Goal: Information Seeking & Learning: Understand process/instructions

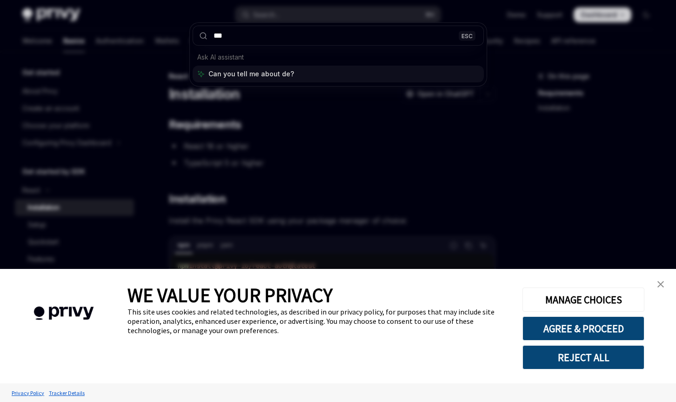
type input "****"
type textarea "*"
type input "********"
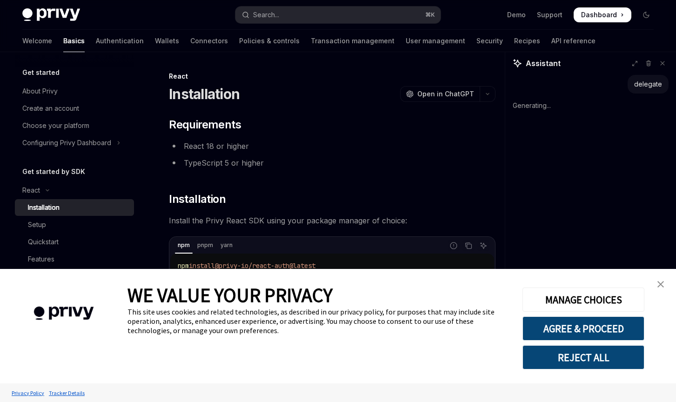
click at [662, 283] on img "close banner" at bounding box center [661, 284] width 7 height 7
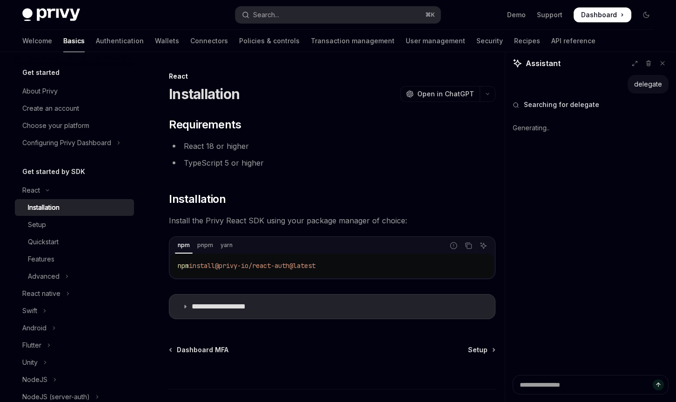
type textarea "*"
click at [333, 15] on button "Search... ⌘ K" at bounding box center [339, 15] width 206 height 17
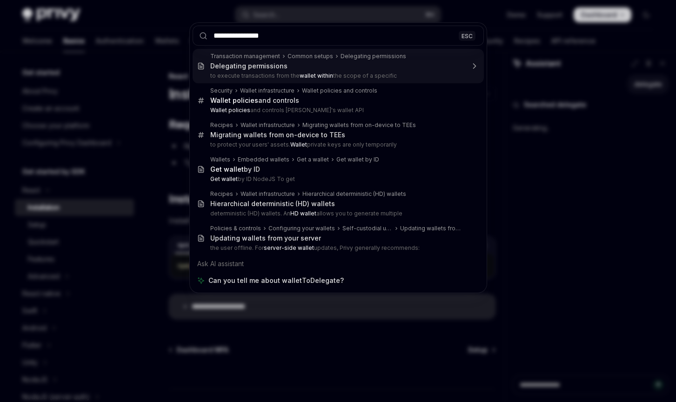
drag, startPoint x: 286, startPoint y: 35, endPoint x: 239, endPoint y: 36, distance: 46.6
click at [239, 36] on input "**********" at bounding box center [338, 36] width 291 height 20
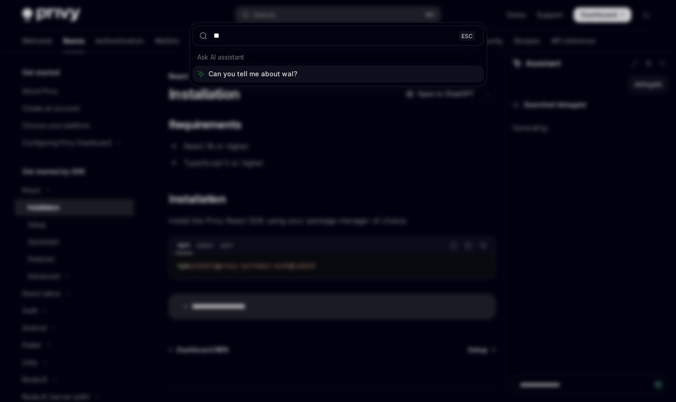
type input "*"
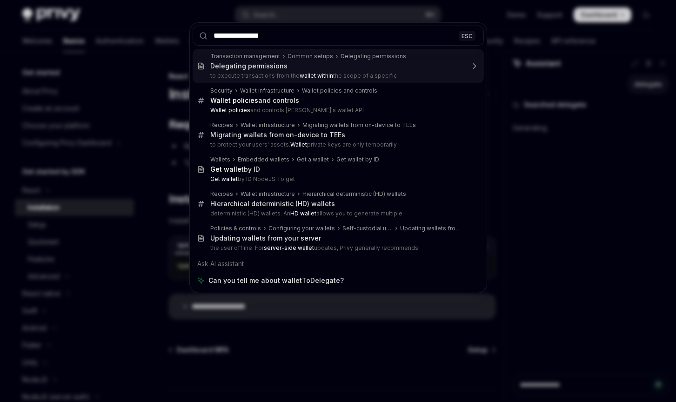
click at [243, 35] on input "**********" at bounding box center [338, 36] width 291 height 20
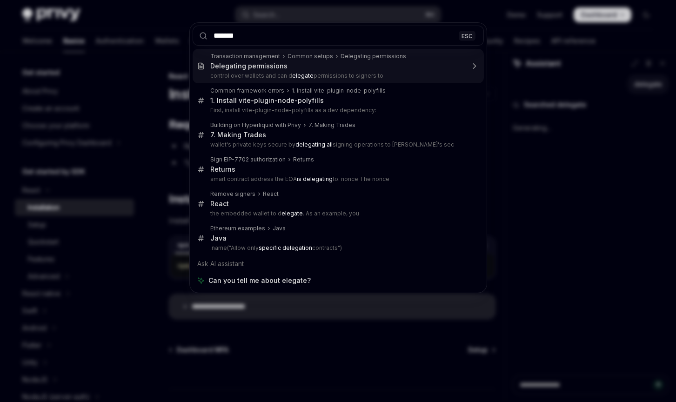
type input "********"
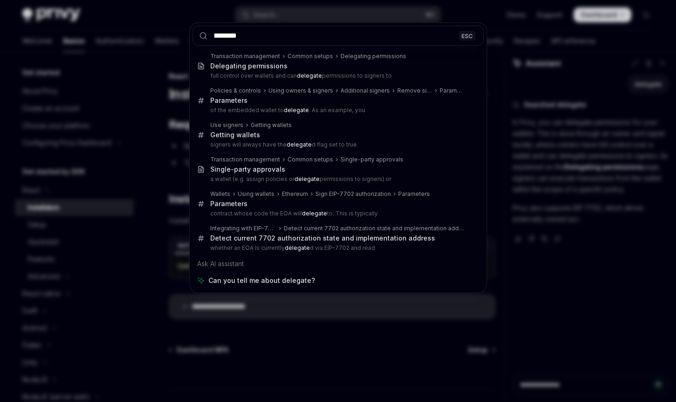
click at [284, 38] on input "********" at bounding box center [338, 36] width 291 height 20
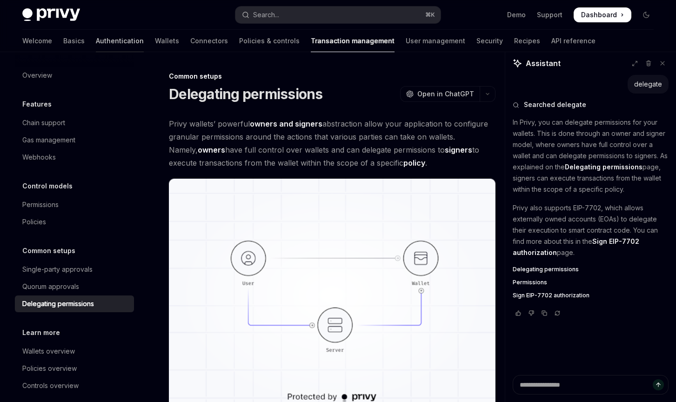
click at [96, 37] on link "Authentication" at bounding box center [120, 41] width 48 height 22
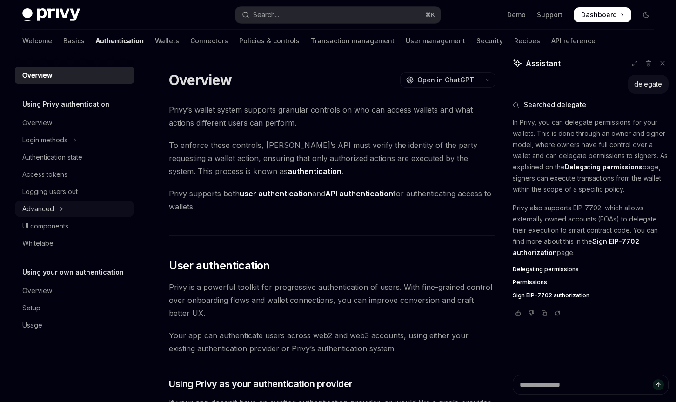
click at [66, 203] on button "Advanced" at bounding box center [74, 209] width 119 height 17
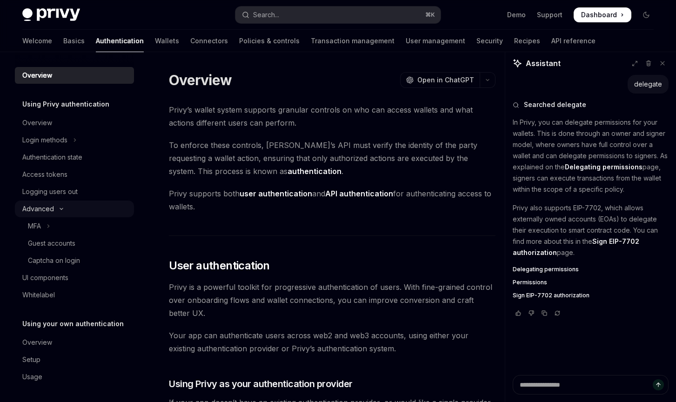
click at [66, 203] on button "Advanced" at bounding box center [74, 209] width 119 height 17
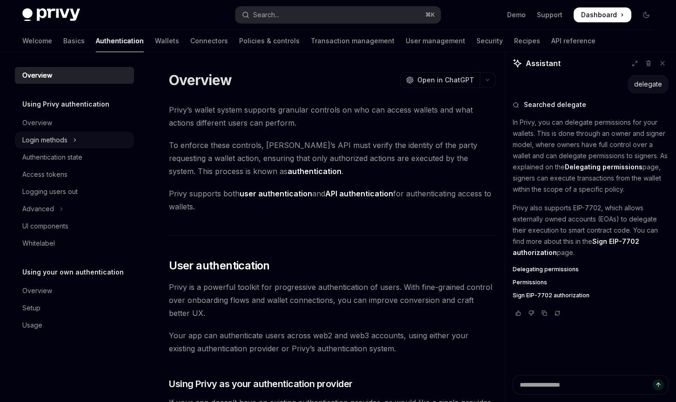
click at [77, 139] on icon "Toggle Login methods section" at bounding box center [75, 140] width 4 height 11
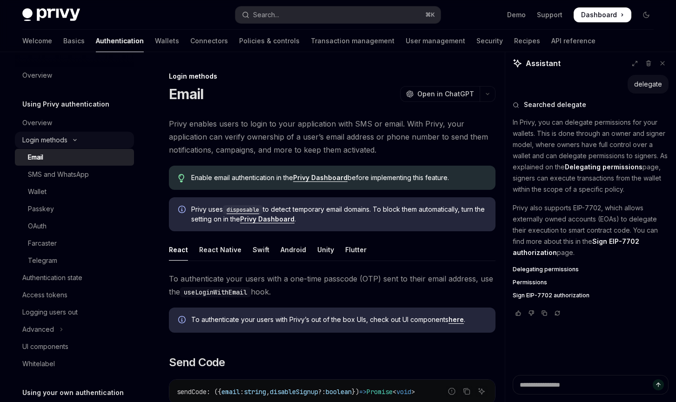
click at [77, 139] on icon "Toggle Login methods section" at bounding box center [74, 140] width 11 height 4
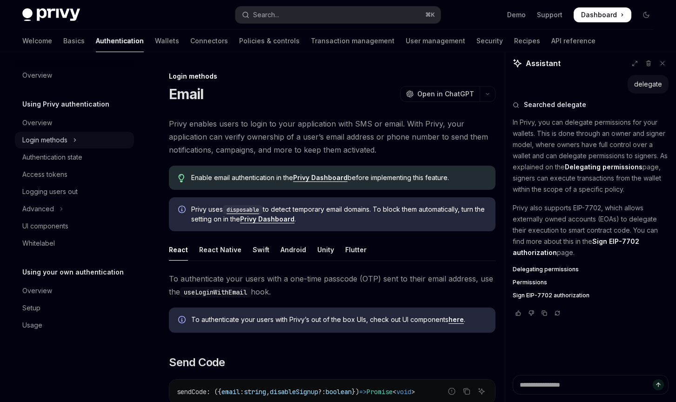
click at [77, 139] on icon "Toggle Login methods section" at bounding box center [75, 140] width 4 height 11
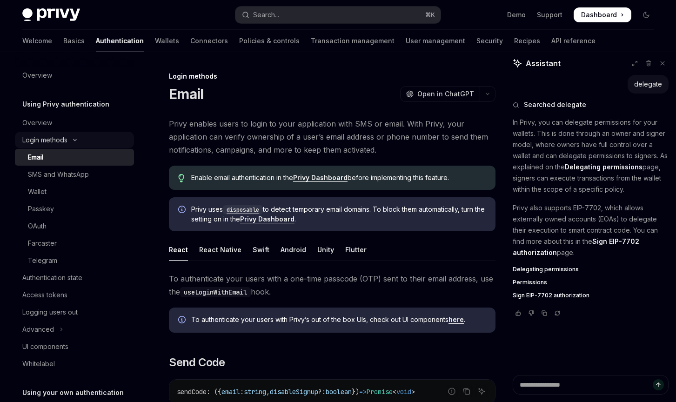
click at [77, 139] on icon "Toggle Login methods section" at bounding box center [74, 140] width 11 height 4
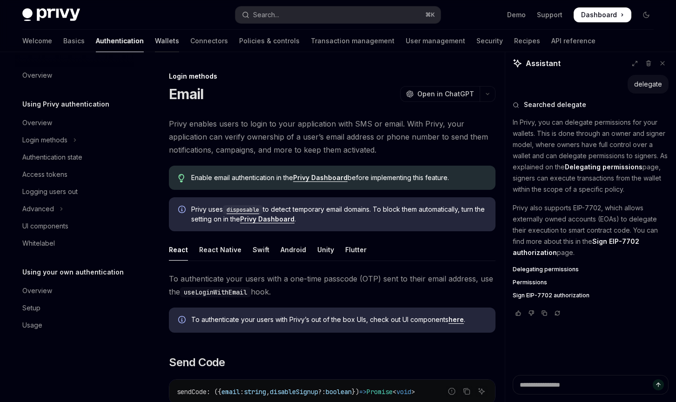
click at [155, 47] on link "Wallets" at bounding box center [167, 41] width 24 height 22
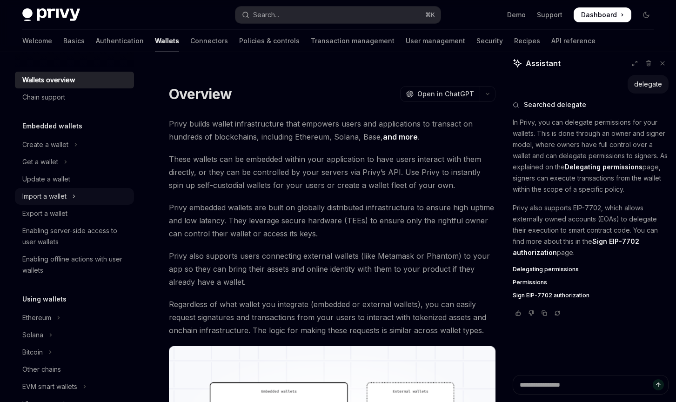
click at [74, 198] on icon "Toggle Import a wallet section" at bounding box center [74, 196] width 4 height 11
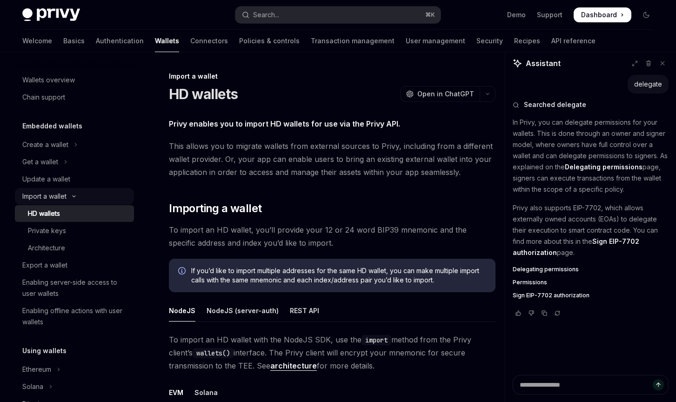
click at [74, 198] on button "Import a wallet" at bounding box center [74, 196] width 119 height 17
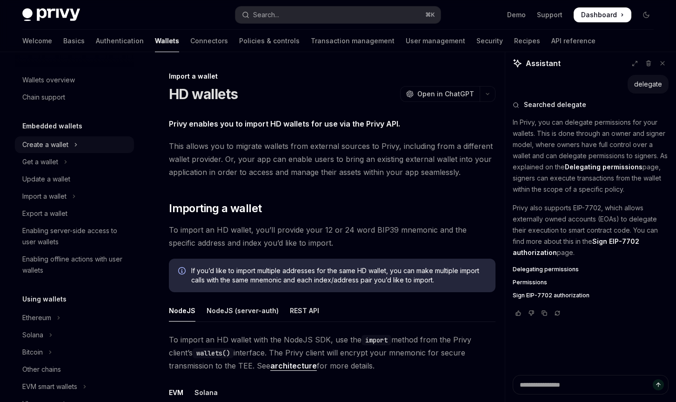
click at [71, 147] on button "Create a wallet" at bounding box center [74, 144] width 119 height 17
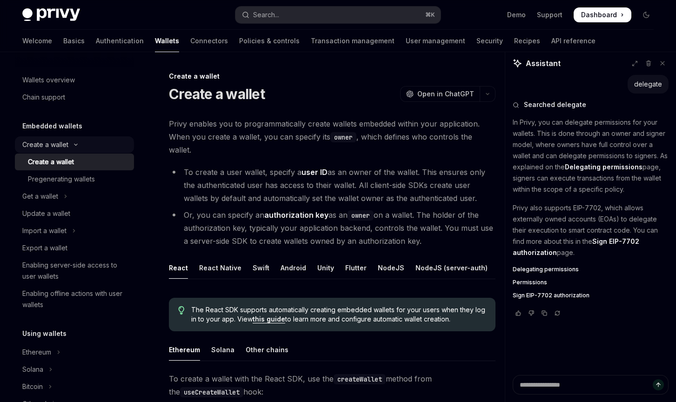
click at [71, 147] on button "Create a wallet" at bounding box center [74, 144] width 119 height 17
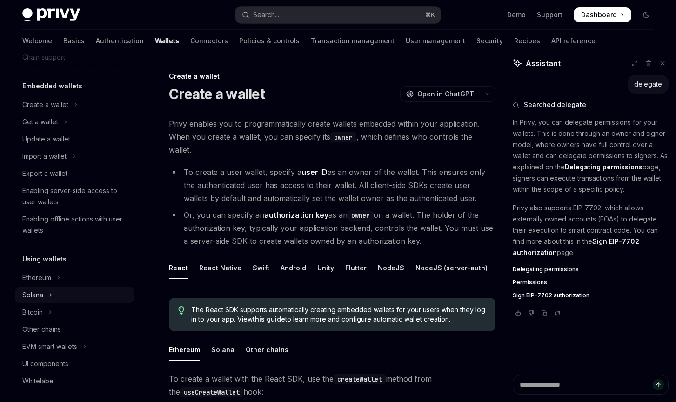
click at [52, 297] on icon "Toggle Solana section" at bounding box center [51, 295] width 4 height 11
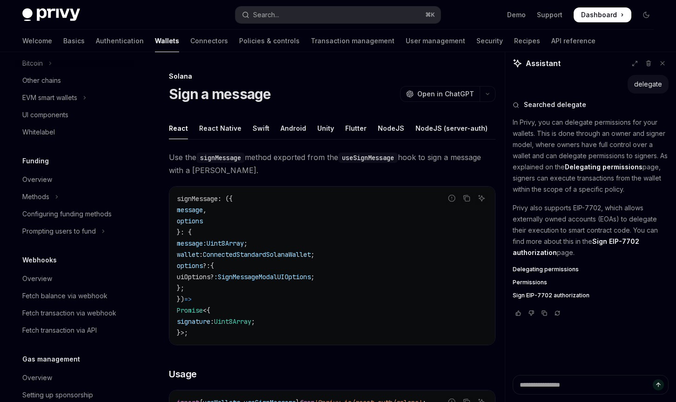
scroll to position [377, 0]
click at [60, 204] on button "Methods" at bounding box center [74, 195] width 119 height 17
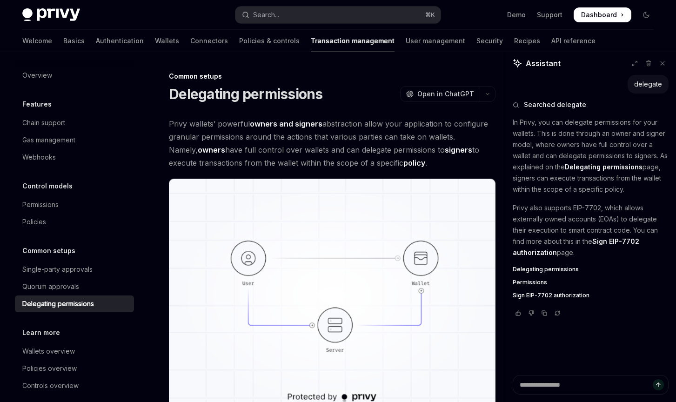
type textarea "*"
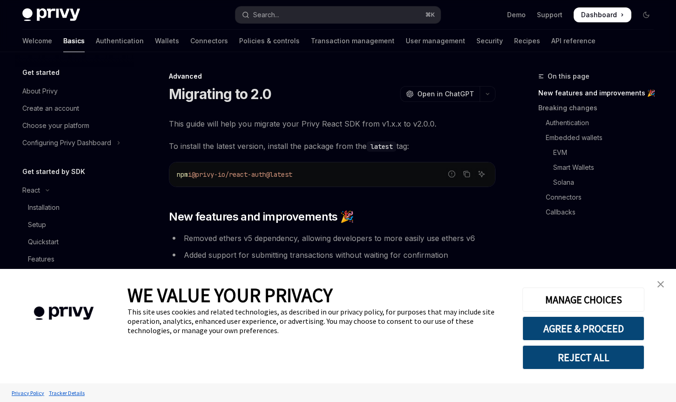
scroll to position [30, 0]
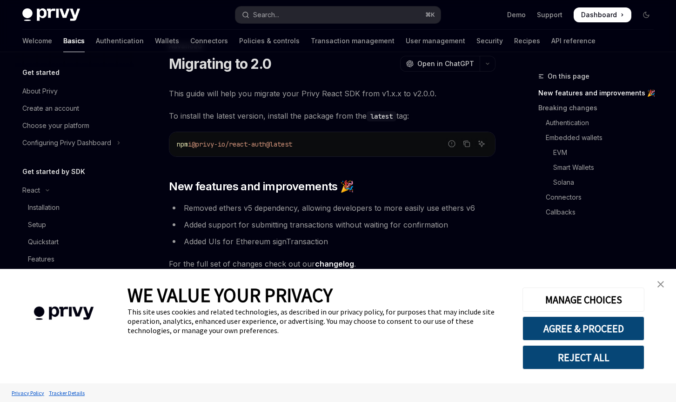
click at [663, 283] on img "close banner" at bounding box center [661, 284] width 7 height 7
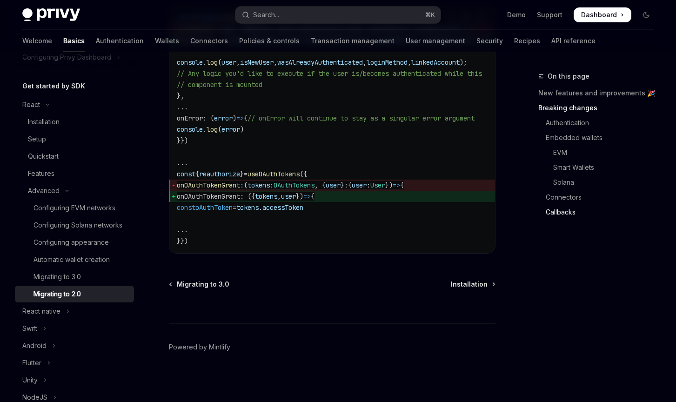
scroll to position [81, 0]
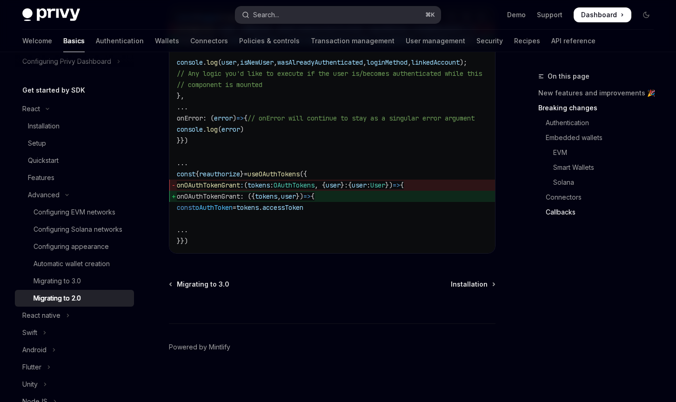
click at [282, 13] on button "Search... ⌘ K" at bounding box center [339, 15] width 206 height 17
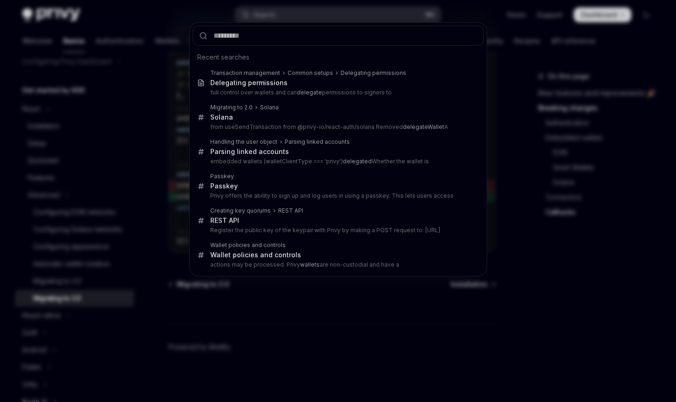
type input "**********"
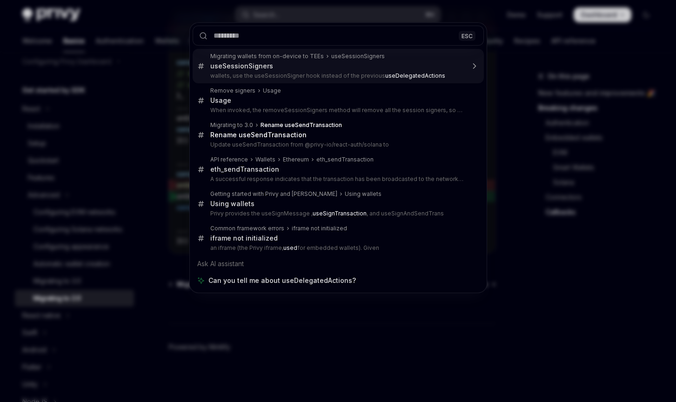
type textarea "*"
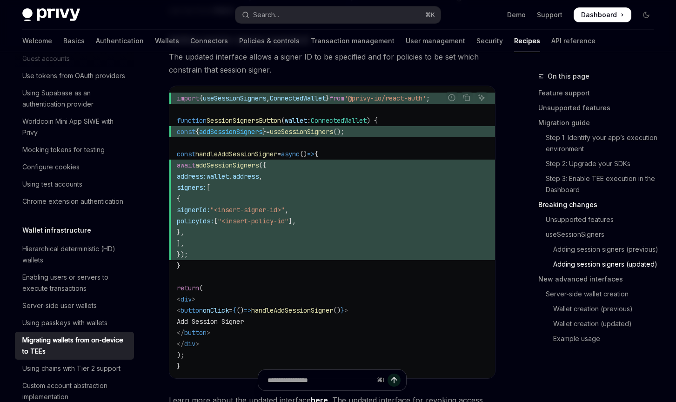
scroll to position [1823, 0]
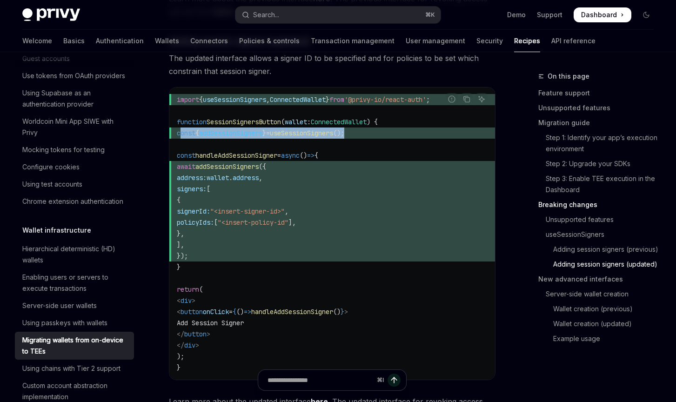
drag, startPoint x: 385, startPoint y: 139, endPoint x: 180, endPoint y: 137, distance: 204.8
click at [180, 137] on span "const { addSessionSigners } = useSessionSigners ();" at bounding box center [332, 133] width 311 height 11
copy span "const { addSessionSigners } = useSessionSigners ();"
click at [289, 226] on span ""<insert-policy-id"" at bounding box center [253, 222] width 71 height 8
click at [243, 168] on span "addSessionSigners" at bounding box center [227, 166] width 63 height 8
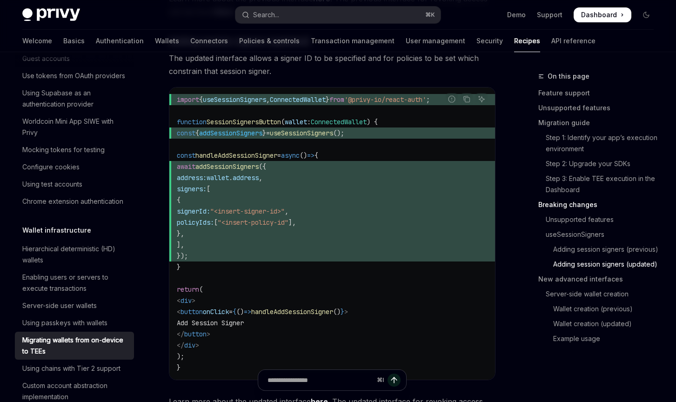
click at [243, 168] on span "addSessionSigners" at bounding box center [227, 166] width 63 height 8
copy span "addSessionSigners"
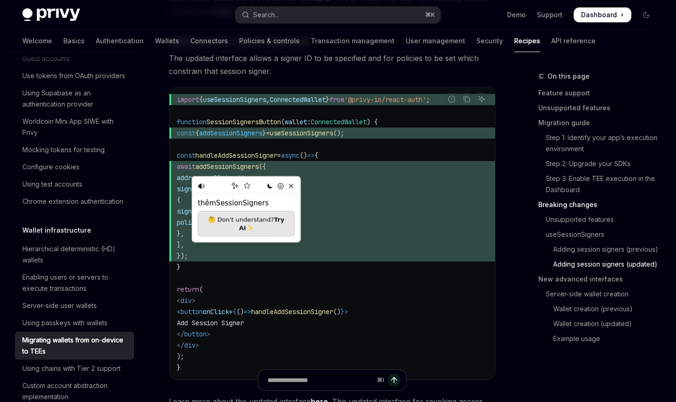
click at [343, 189] on span "signers: [" at bounding box center [332, 188] width 311 height 11
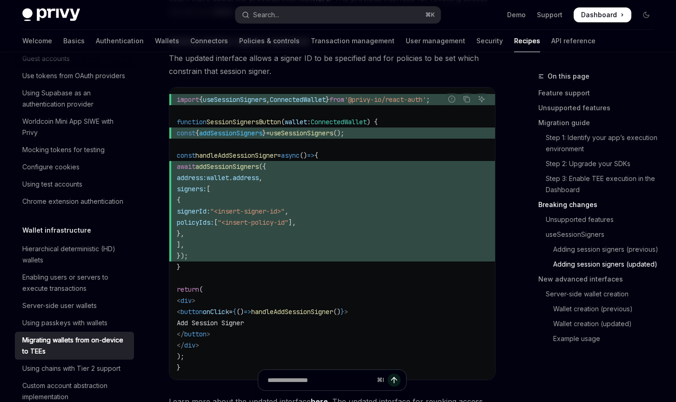
click at [318, 234] on span "}," at bounding box center [332, 233] width 311 height 11
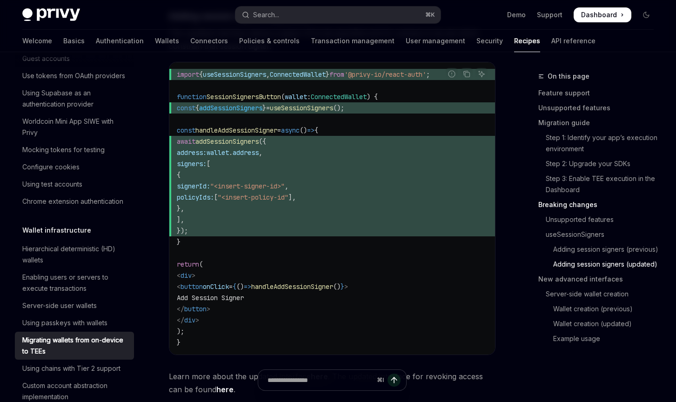
scroll to position [1846, 0]
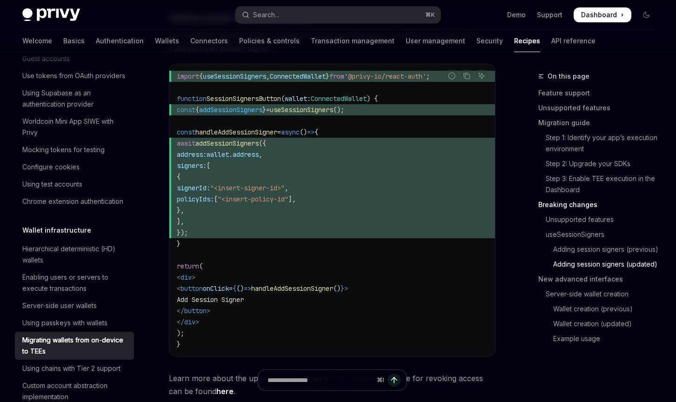
click at [289, 216] on span "}," at bounding box center [332, 210] width 311 height 11
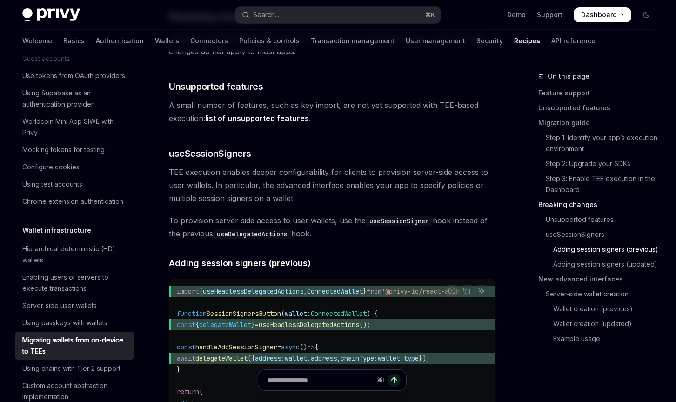
scroll to position [1189, 0]
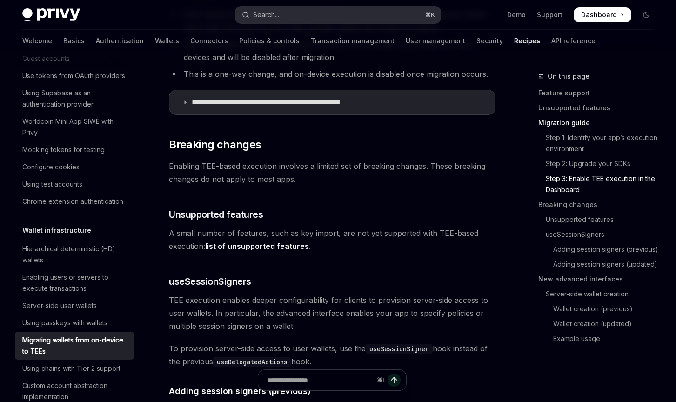
click at [285, 12] on button "Search... ⌘ K" at bounding box center [339, 15] width 206 height 17
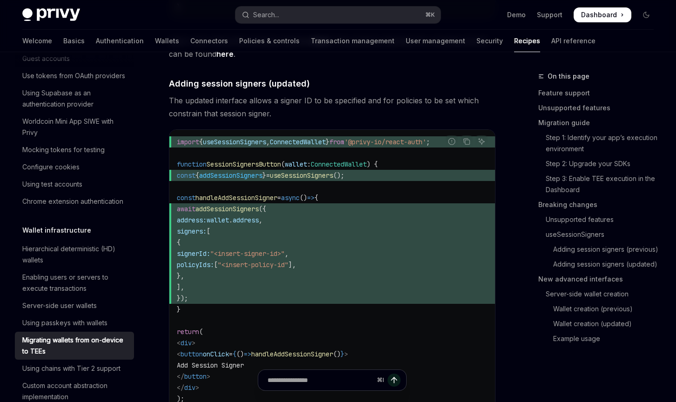
scroll to position [1769, 0]
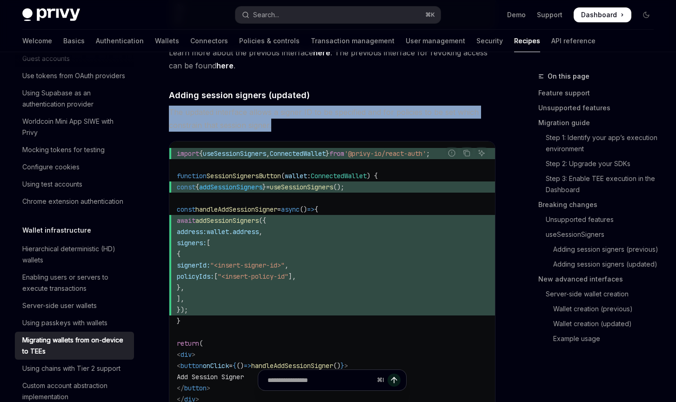
drag, startPoint x: 279, startPoint y: 128, endPoint x: 171, endPoint y: 117, distance: 108.6
click at [171, 117] on span "The updated interface allows a signer ID to be specified and for policies to be…" at bounding box center [332, 119] width 327 height 26
click at [326, 139] on img at bounding box center [323, 140] width 11 height 11
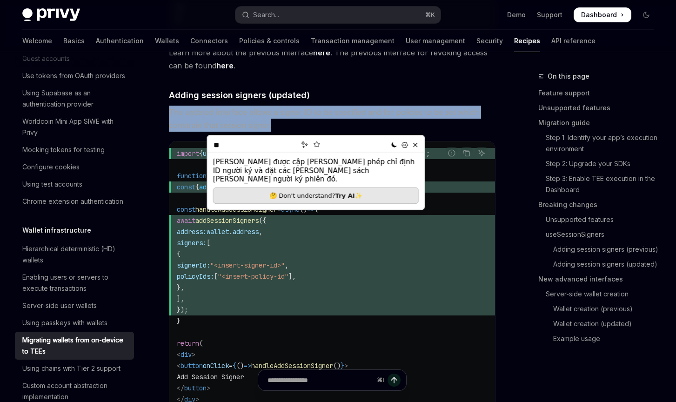
click at [405, 122] on span "The updated interface allows a signer ID to be specified and for policies to be…" at bounding box center [332, 119] width 327 height 26
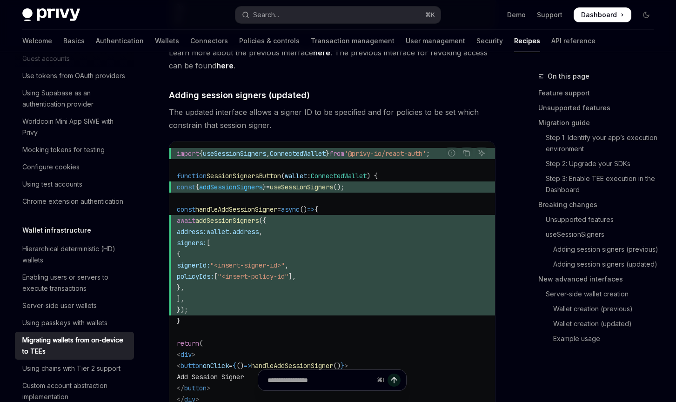
click at [274, 276] on span ""<insert-policy-id"" at bounding box center [253, 276] width 71 height 8
click at [247, 247] on span "signers: [" at bounding box center [332, 242] width 311 height 11
click at [266, 257] on span "{" at bounding box center [332, 254] width 311 height 11
click at [279, 229] on span "address: wallet . address ," at bounding box center [332, 231] width 311 height 11
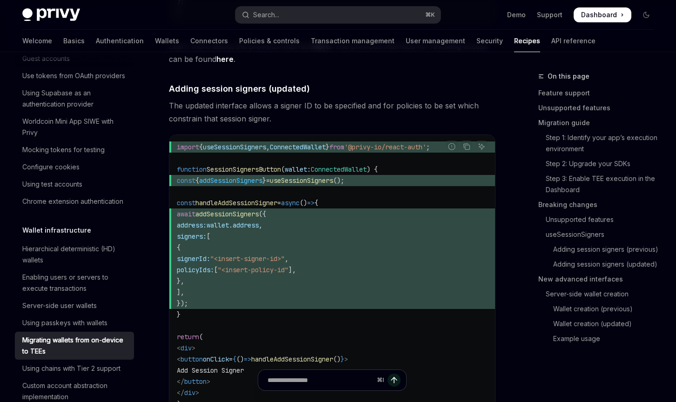
scroll to position [1768, 0]
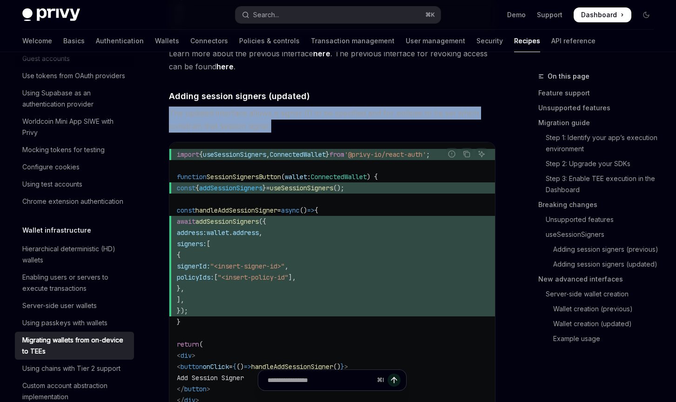
drag, startPoint x: 273, startPoint y: 131, endPoint x: 153, endPoint y: 114, distance: 120.8
click at [153, 114] on div "Wallet infrastructure Migrating wallets from on-device to TEEs OpenAI Open in C…" at bounding box center [245, 89] width 505 height 3573
click at [323, 142] on img at bounding box center [323, 141] width 11 height 11
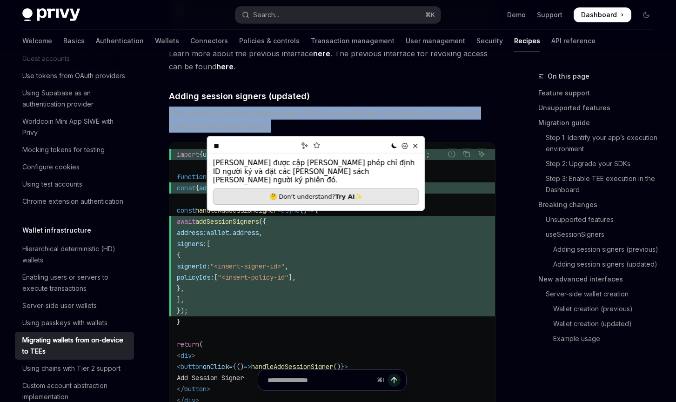
click at [216, 147] on icon at bounding box center [216, 145] width 4 height 4
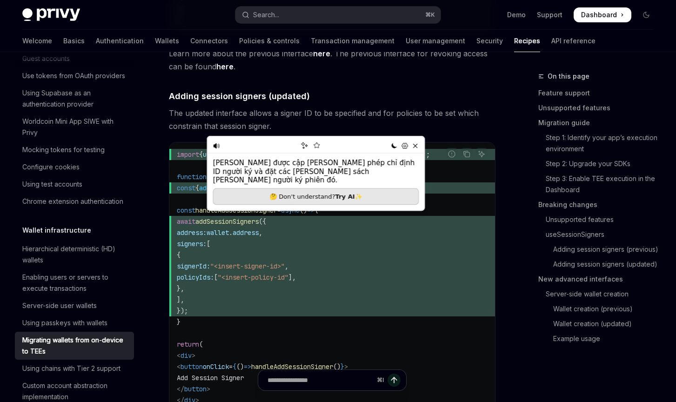
click at [315, 260] on span "{" at bounding box center [332, 255] width 311 height 11
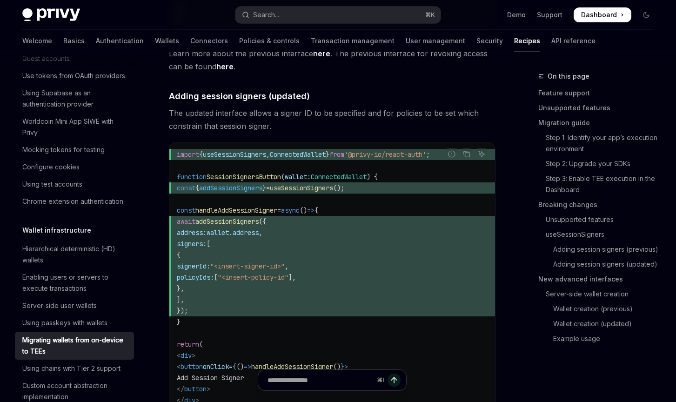
click at [337, 288] on span "}," at bounding box center [332, 288] width 311 height 11
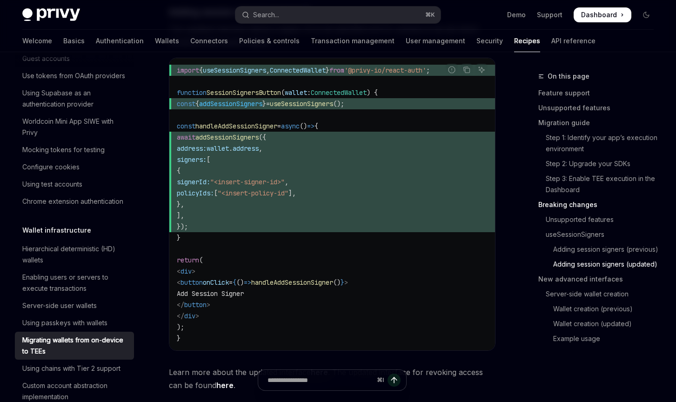
scroll to position [1851, 0]
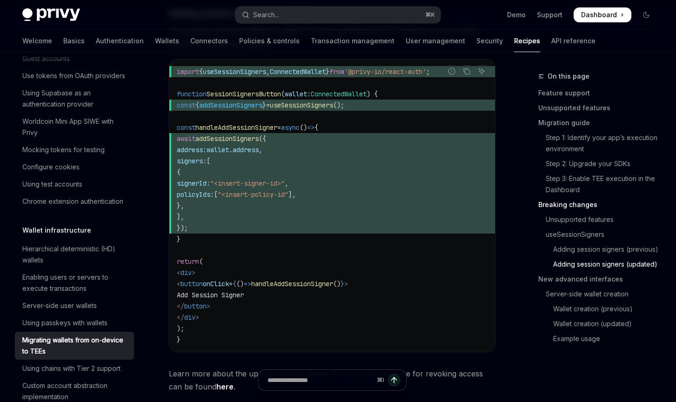
drag, startPoint x: 218, startPoint y: 222, endPoint x: 190, endPoint y: 168, distance: 60.2
click at [190, 168] on code "import { useSessionSigners , ConnectedWallet } from '@privy-io/react-auth' ; fu…" at bounding box center [332, 205] width 311 height 279
copy code "signers: [ { signerId: "<insert-signer-id>" , policyIds: [ "<insert-policy-id" …"
click at [285, 188] on span ""<insert-signer-id>"" at bounding box center [247, 183] width 74 height 8
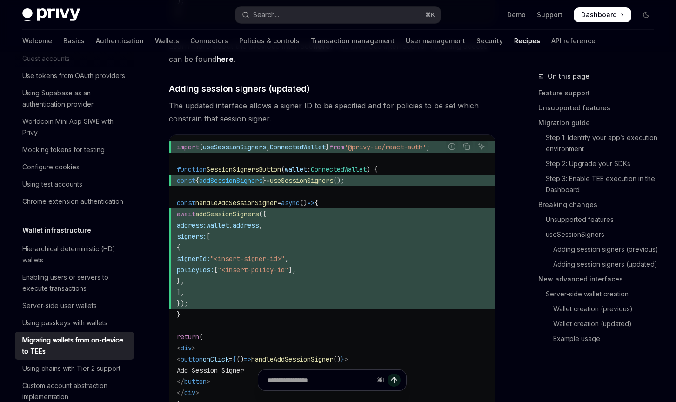
scroll to position [1763, 0]
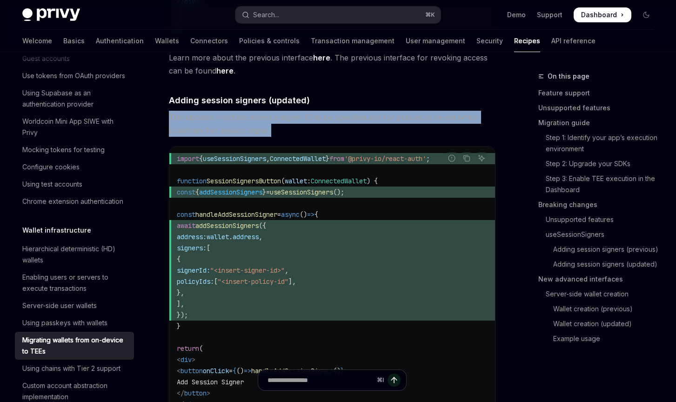
drag, startPoint x: 277, startPoint y: 132, endPoint x: 169, endPoint y: 125, distance: 108.2
click at [169, 125] on span "The updated interface allows a signer ID to be specified and for policies to be…" at bounding box center [332, 124] width 327 height 26
click at [310, 127] on span "The updated interface allows a signer ID to be specified and for policies to be…" at bounding box center [332, 124] width 327 height 26
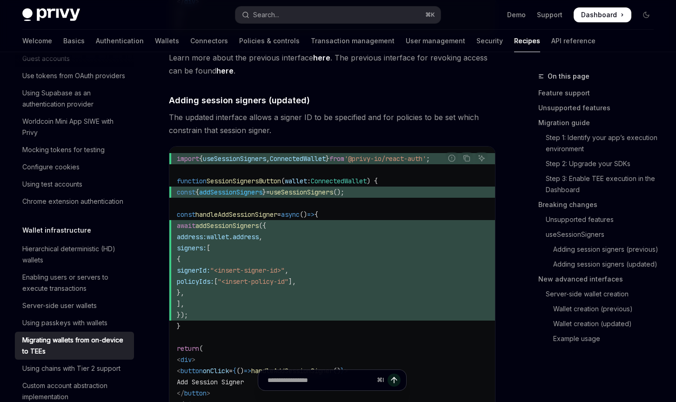
click at [344, 130] on span "The updated interface allows a signer ID to be specified and for policies to be…" at bounding box center [332, 124] width 327 height 26
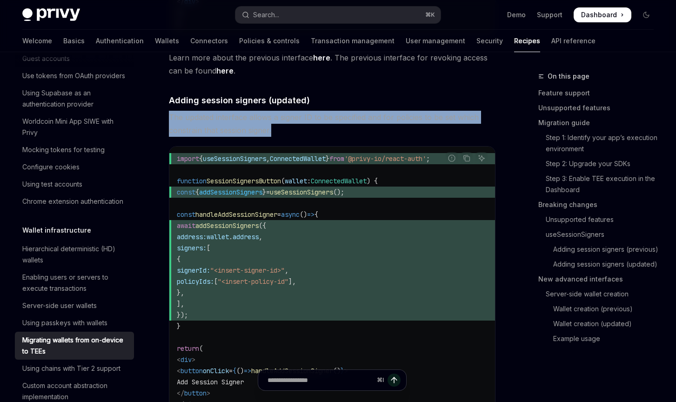
drag, startPoint x: 274, startPoint y: 133, endPoint x: 167, endPoint y: 126, distance: 107.3
click at [167, 126] on div "Wallet infrastructure Migrating wallets from on-device to TEEs OpenAI Open in C…" at bounding box center [245, 93] width 505 height 3573
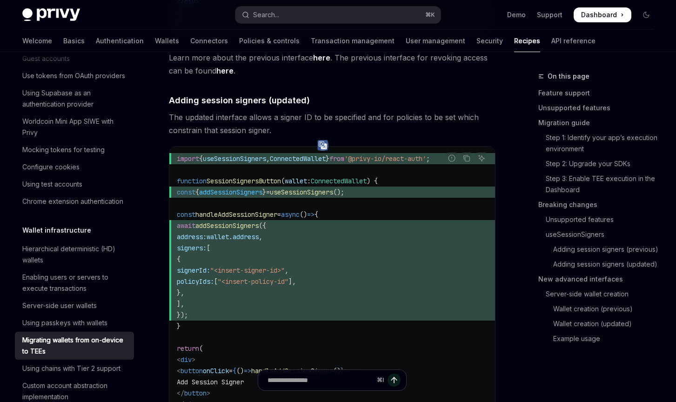
click at [270, 182] on span "SessionSignersButton" at bounding box center [244, 181] width 74 height 8
click at [267, 247] on span "signers: [" at bounding box center [332, 248] width 311 height 11
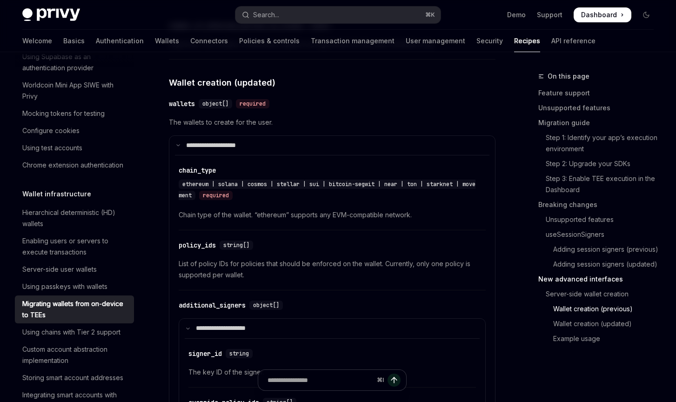
scroll to position [2565, 0]
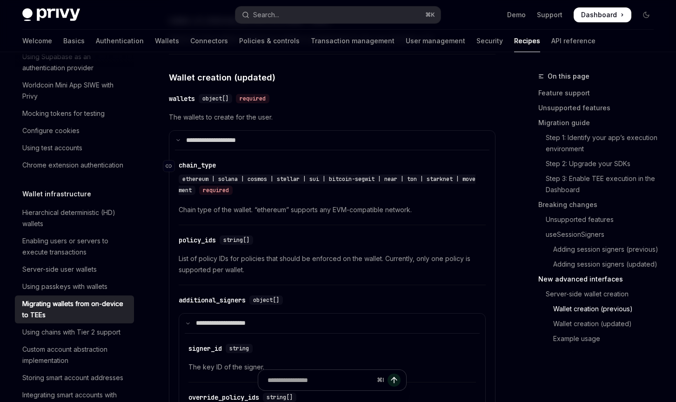
click at [272, 196] on div "ethereum | solana | cosmos | stellar | sui | bitcoin-segwit | near | ton | star…" at bounding box center [328, 185] width 298 height 22
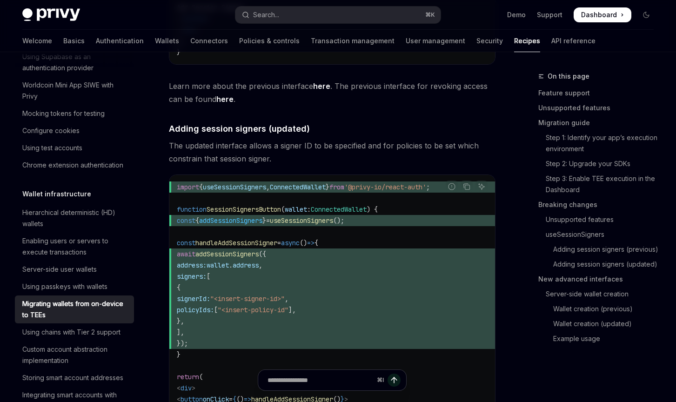
scroll to position [1735, 0]
drag, startPoint x: 354, startPoint y: 316, endPoint x: 218, endPoint y: 315, distance: 135.9
click at [218, 315] on span "policyIds: [ "<insert-policy-id" ]," at bounding box center [332, 310] width 311 height 11
copy span "policyIds: [ "<insert-policy-id" ],"
click at [298, 275] on span "signers: [" at bounding box center [332, 276] width 311 height 11
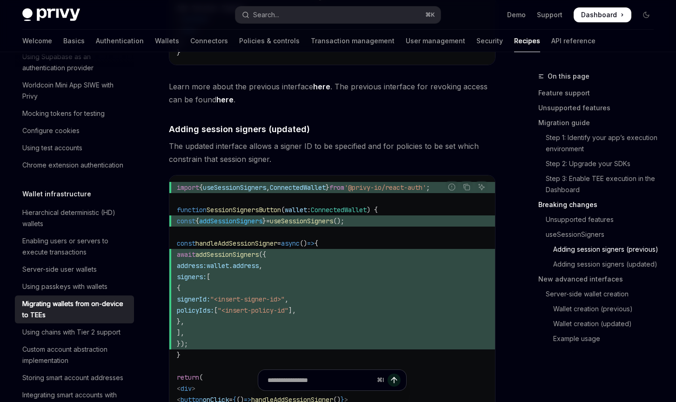
drag, startPoint x: 342, startPoint y: 303, endPoint x: 262, endPoint y: 303, distance: 80.1
click at [262, 303] on span "signerId: "<insert-signer-id>" ," at bounding box center [332, 299] width 311 height 11
copy span ""<insert-signer-id>""
drag, startPoint x: 345, startPoint y: 315, endPoint x: 272, endPoint y: 316, distance: 73.6
click at [272, 316] on span "policyIds: [ "<insert-policy-id" ]," at bounding box center [332, 310] width 311 height 11
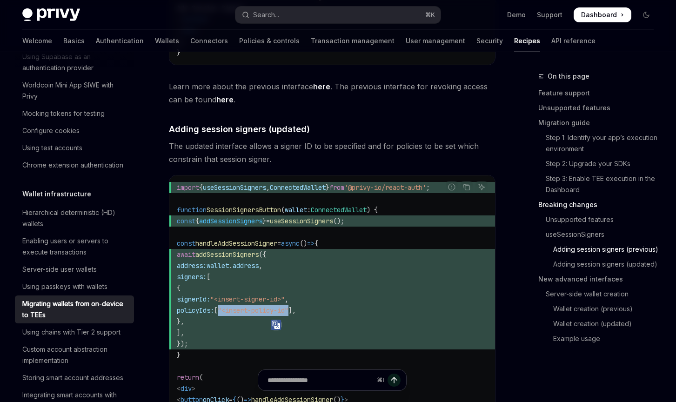
copy span ""<insert-policy-id""
click at [259, 270] on span "address" at bounding box center [246, 266] width 26 height 8
drag, startPoint x: 223, startPoint y: 335, endPoint x: 189, endPoint y: 282, distance: 63.2
click at [189, 282] on code "import { useSessionSigners , ConnectedWallet } from '@privy-io/react-auth' ; fu…" at bounding box center [332, 321] width 311 height 279
copy code "signers: [ { signerId: "<insert-signer-id>" , policyIds: [ "<insert-policy-id" …"
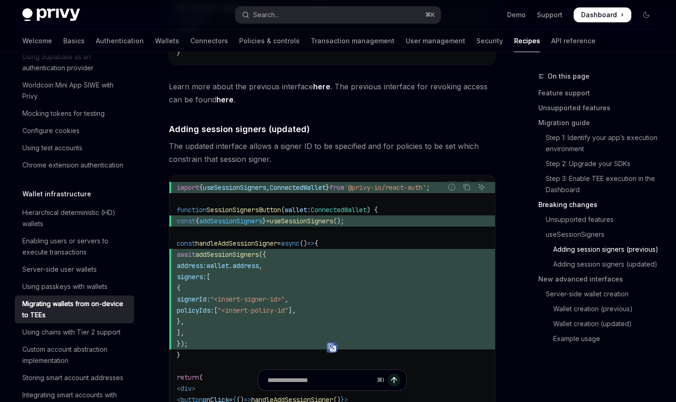
click at [290, 197] on code "import { useSessionSigners , ConnectedWallet } from '@privy-io/react-auth' ; fu…" at bounding box center [332, 321] width 311 height 279
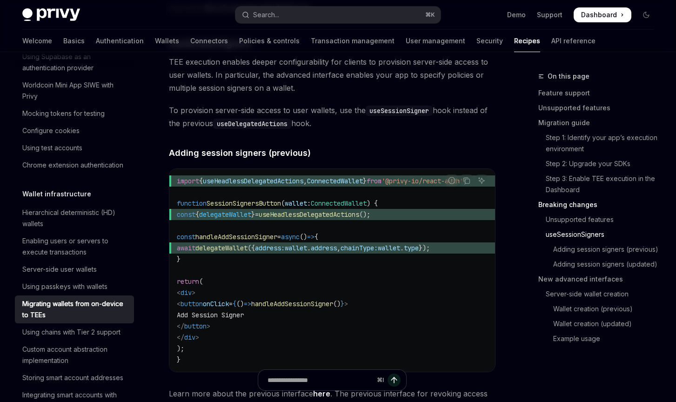
scroll to position [1428, 0]
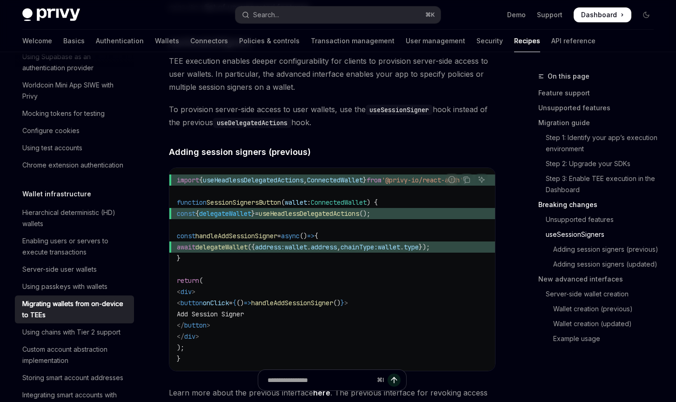
click at [305, 209] on span "useHeadlessDelegatedActions" at bounding box center [309, 213] width 101 height 8
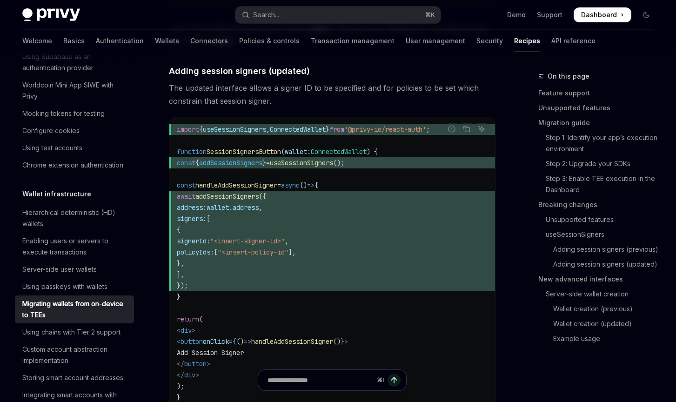
scroll to position [1813, 0]
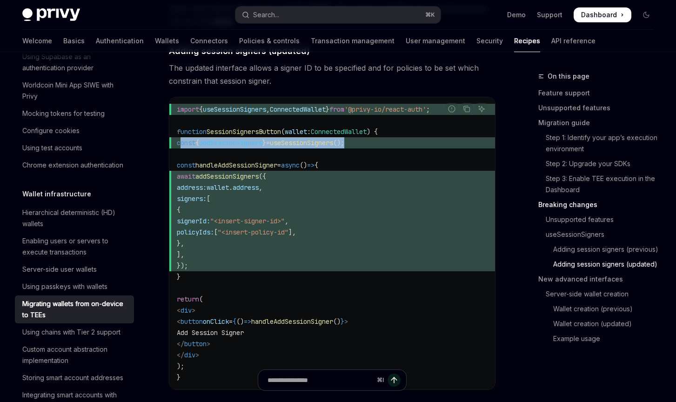
drag, startPoint x: 377, startPoint y: 145, endPoint x: 182, endPoint y: 146, distance: 194.6
click at [182, 146] on span "const { addSessionSigners } = useSessionSigners ();" at bounding box center [332, 142] width 311 height 11
copy span "const { addSessionSigners } = useSessionSigners ();"
click at [249, 181] on span "addSessionSigners" at bounding box center [227, 176] width 63 height 8
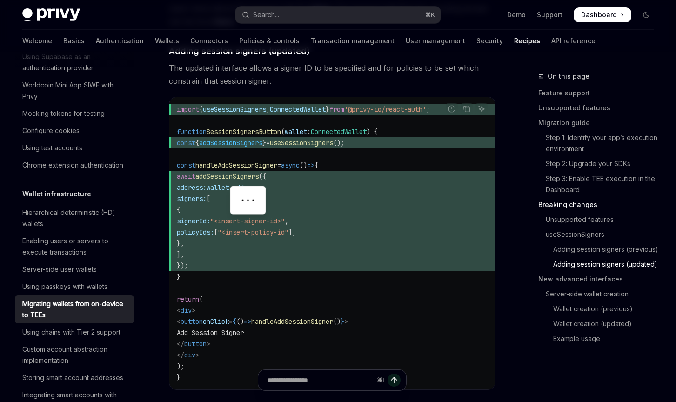
copy span "addSessionSigners"
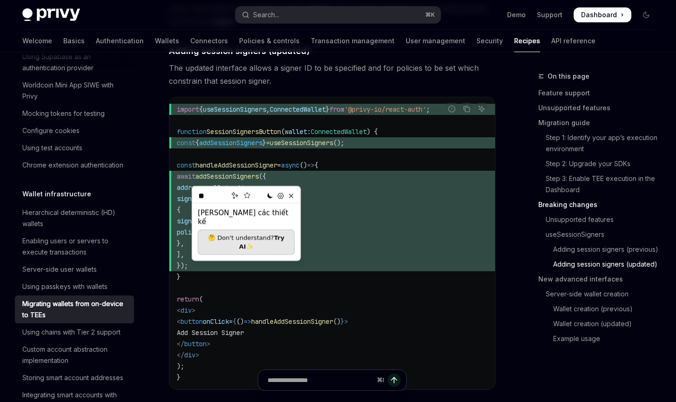
click at [344, 247] on span "}," at bounding box center [332, 243] width 311 height 11
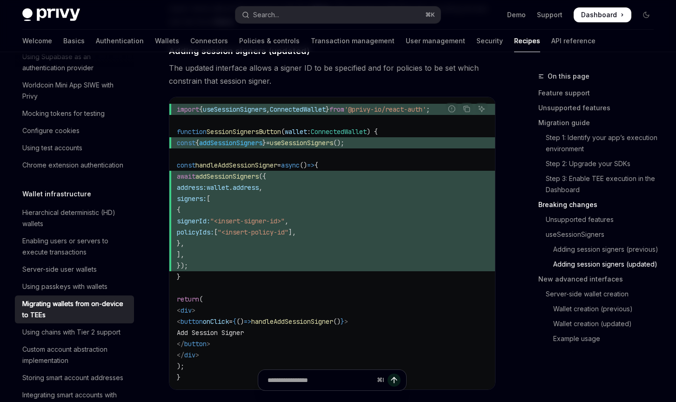
click at [375, 148] on span "const { addSessionSigners } = useSessionSigners ();" at bounding box center [332, 142] width 311 height 11
drag, startPoint x: 217, startPoint y: 260, endPoint x: 187, endPoint y: 202, distance: 65.6
click at [187, 202] on code "import { useSessionSigners , ConnectedWallet } from '@privy-io/react-auth' ; fu…" at bounding box center [332, 243] width 311 height 279
copy code "signers: [ { signerId: "<insert-signer-id>" , policyIds: [ "<insert-policy-id" …"
click at [300, 208] on span "{" at bounding box center [332, 209] width 311 height 11
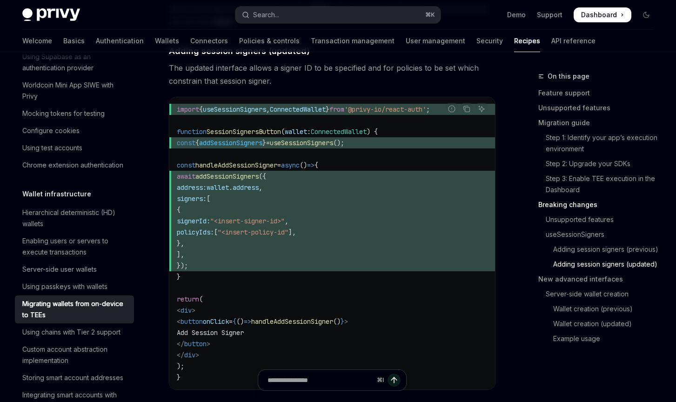
click at [285, 221] on span ""<insert-signer-id>"" at bounding box center [247, 221] width 74 height 8
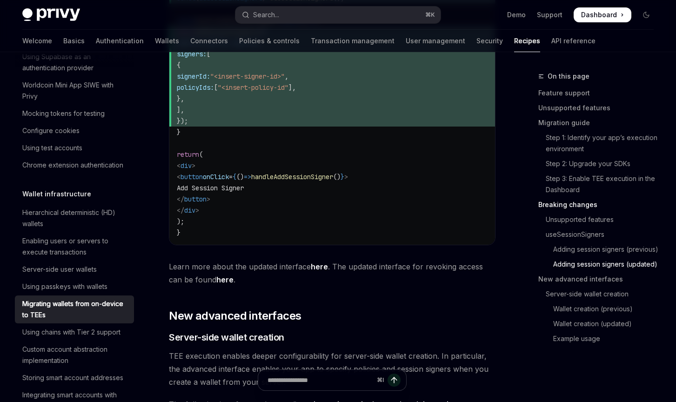
scroll to position [1905, 0]
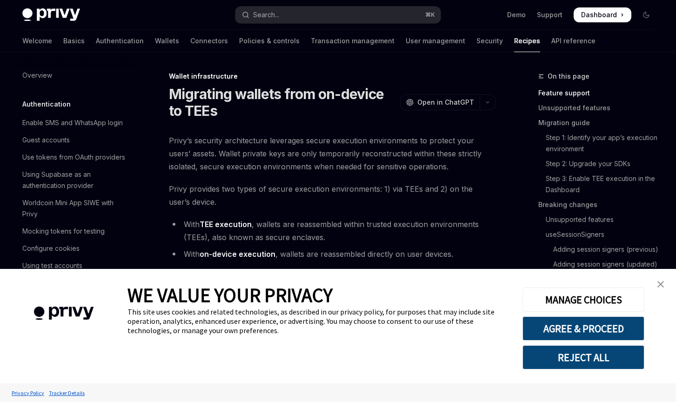
scroll to position [200, 0]
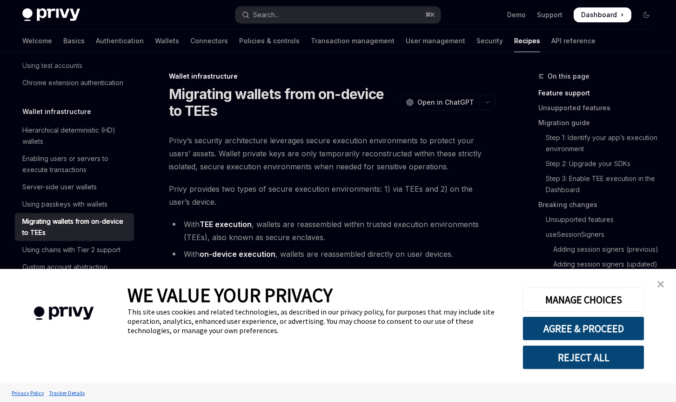
click at [660, 284] on img "close banner" at bounding box center [661, 284] width 7 height 7
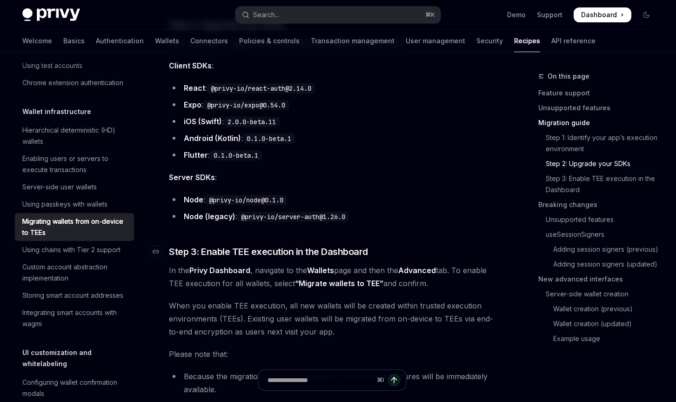
scroll to position [779, 0]
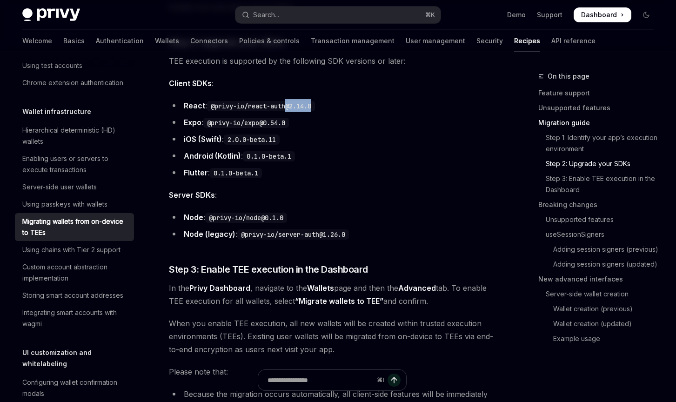
drag, startPoint x: 292, startPoint y: 108, endPoint x: 327, endPoint y: 108, distance: 34.9
click at [327, 108] on li "React : @privy-io/react-auth@2.14.0" at bounding box center [332, 105] width 327 height 13
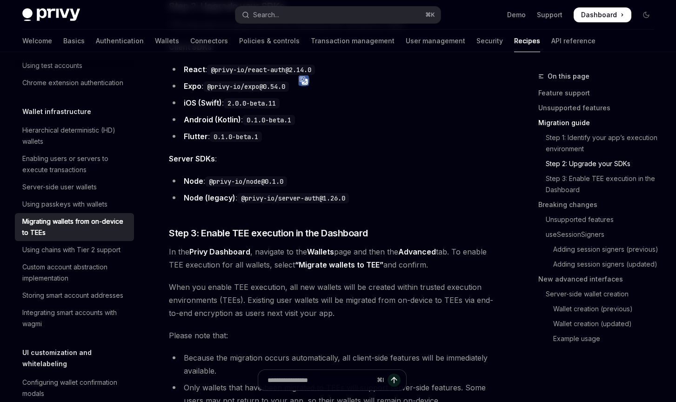
click at [363, 190] on ul "Node : @privy-io/node@0.1.0 Node (legacy) : @privy-io/server-auth@1.26.0" at bounding box center [332, 190] width 327 height 30
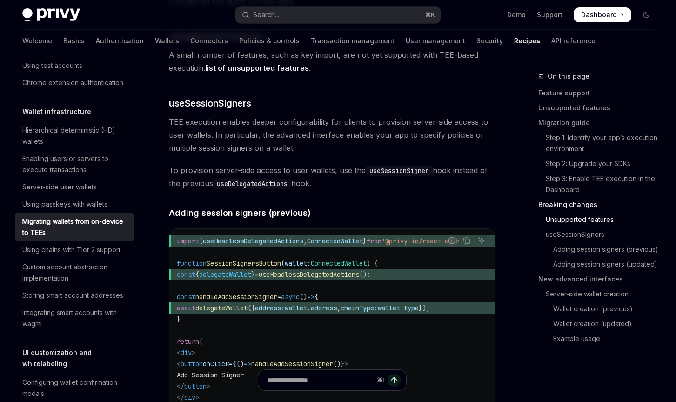
scroll to position [1376, 0]
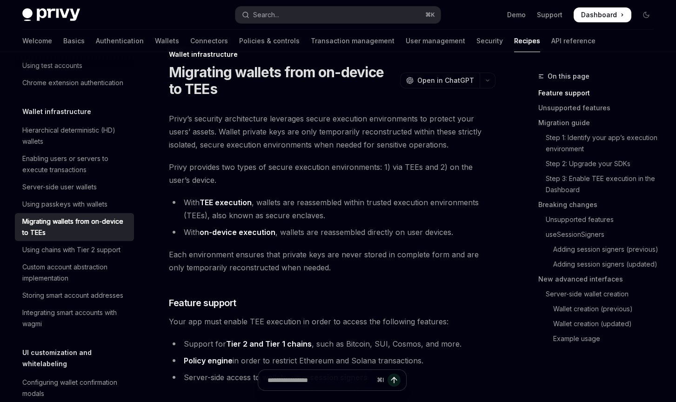
scroll to position [0, 0]
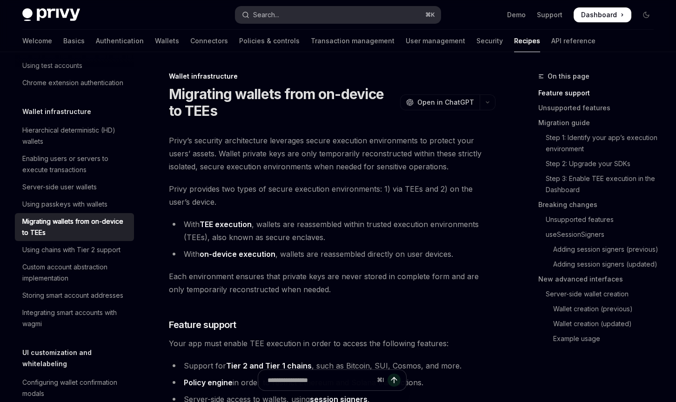
click at [314, 16] on button "Search... ⌘ K" at bounding box center [339, 15] width 206 height 17
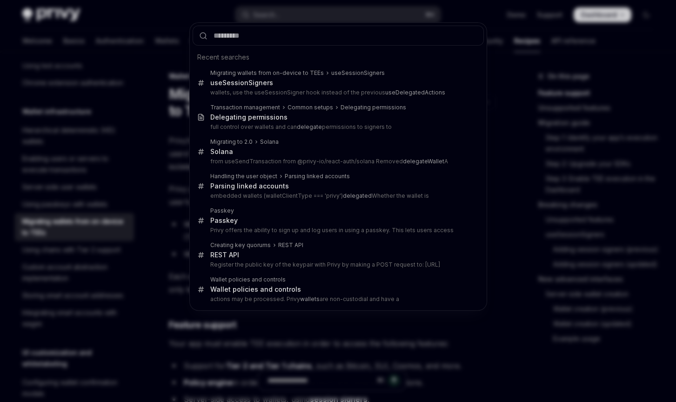
click at [171, 224] on div "Recent searches Migrating wallets from on-device to TEEs useSessionSigners useS…" at bounding box center [338, 201] width 676 height 402
